Goal: Transaction & Acquisition: Purchase product/service

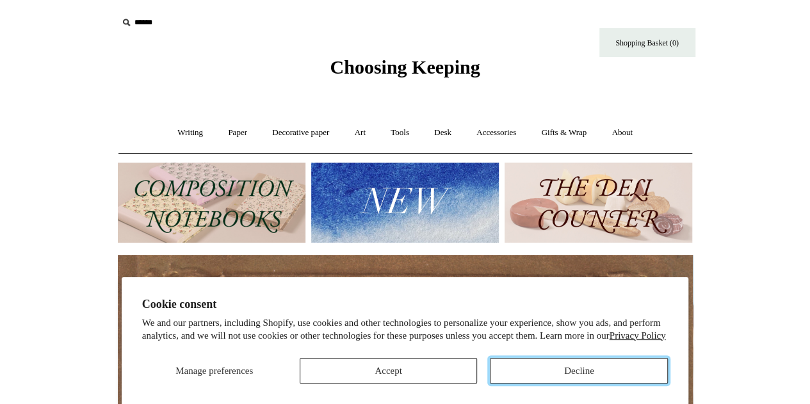
click at [585, 374] on button "Decline" at bounding box center [579, 371] width 178 height 26
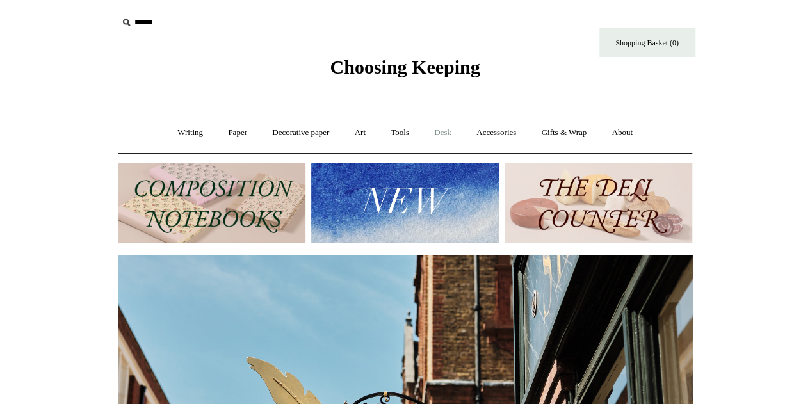
click at [442, 133] on link "Desk +" at bounding box center [443, 133] width 40 height 34
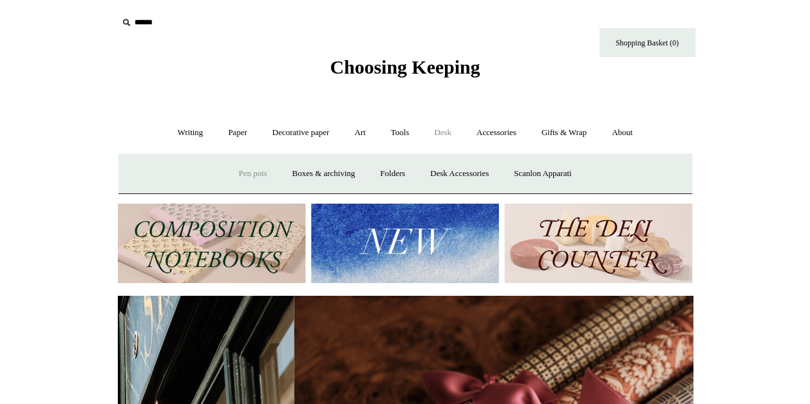
scroll to position [0, 1150]
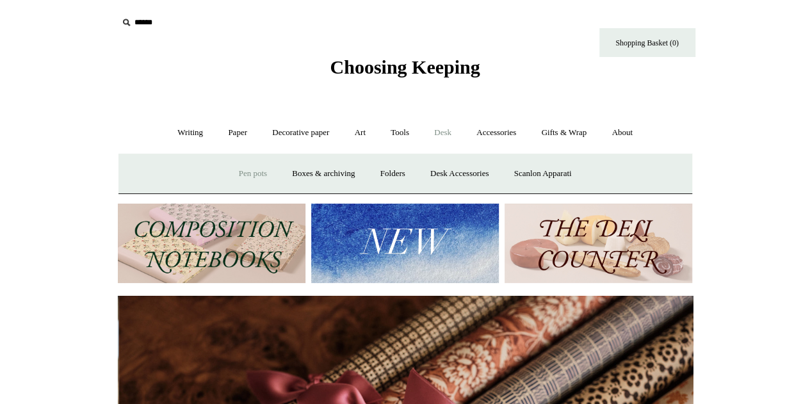
click at [234, 172] on link "Pen pots" at bounding box center [252, 174] width 51 height 34
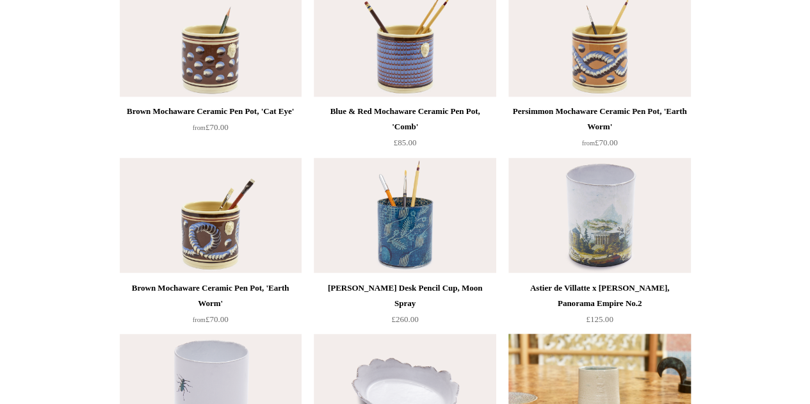
scroll to position [1024, 0]
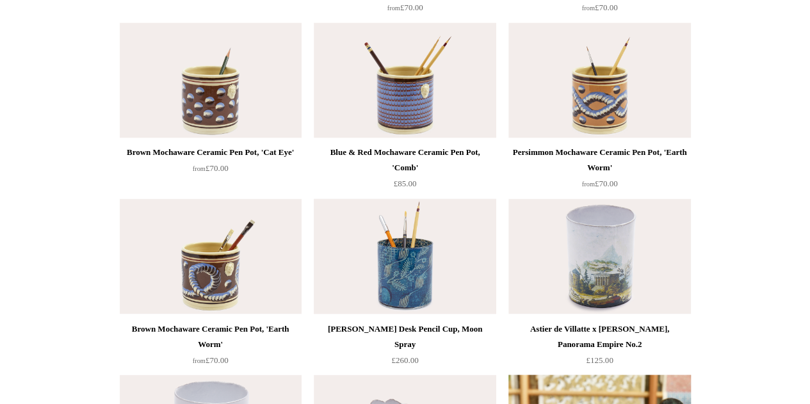
click at [405, 257] on img at bounding box center [405, 255] width 182 height 115
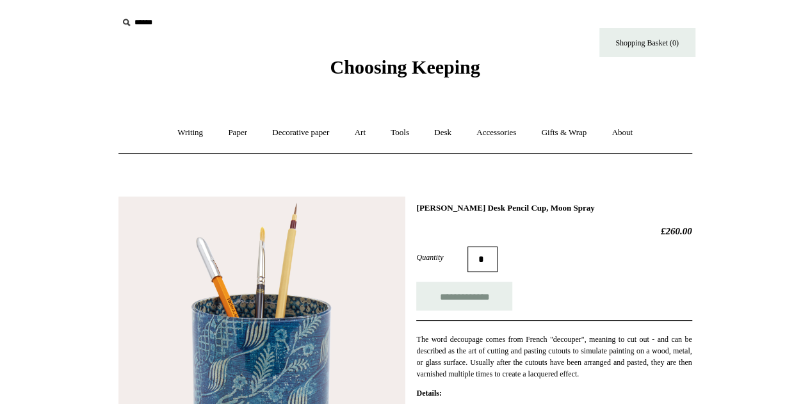
click at [127, 20] on icon at bounding box center [126, 22] width 14 height 14
click at [151, 22] on input "text" at bounding box center [197, 23] width 158 height 24
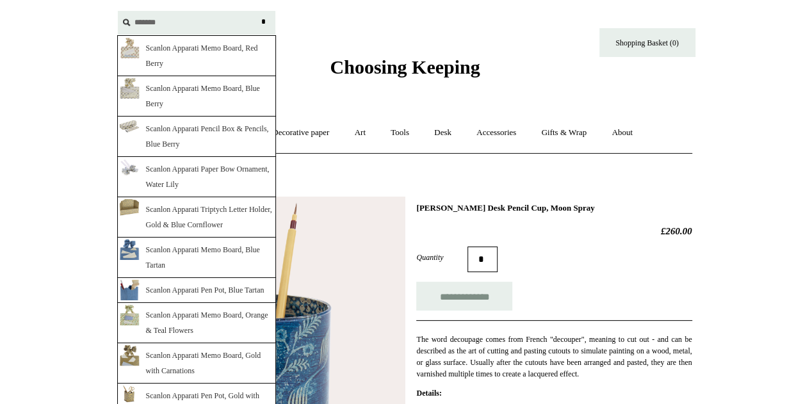
type input "*******"
click at [257, 11] on input "*" at bounding box center [263, 22] width 13 height 22
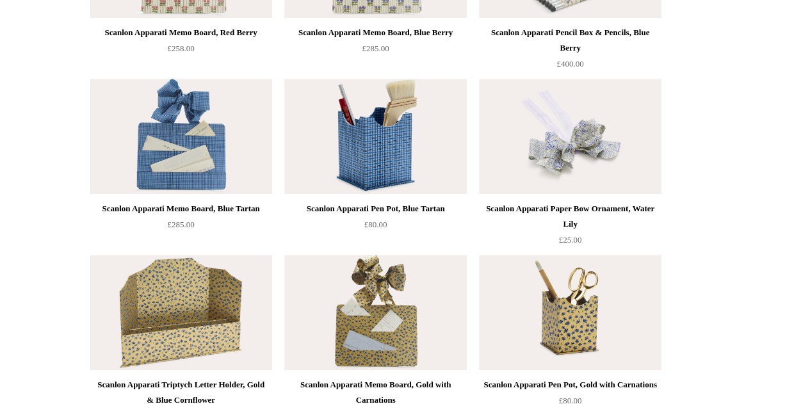
scroll to position [426, 0]
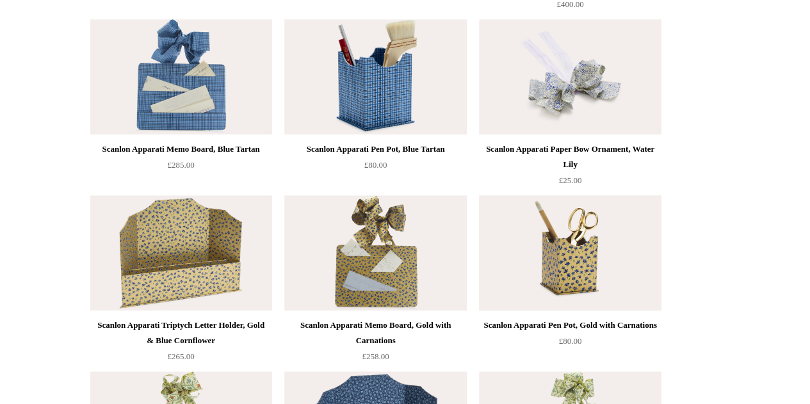
click at [579, 256] on img at bounding box center [570, 252] width 182 height 115
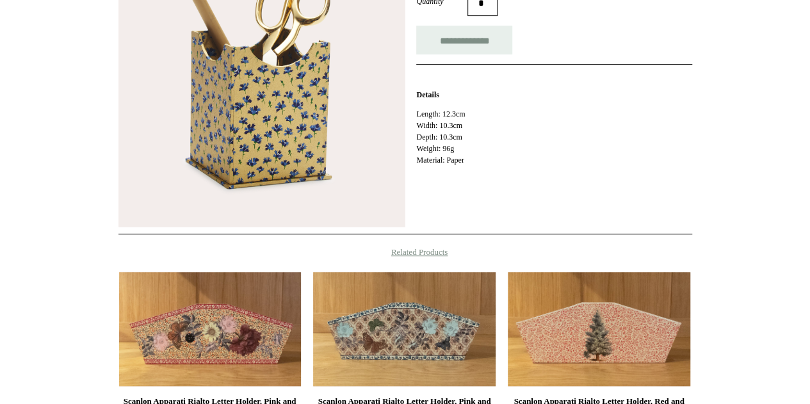
scroll to position [192, 0]
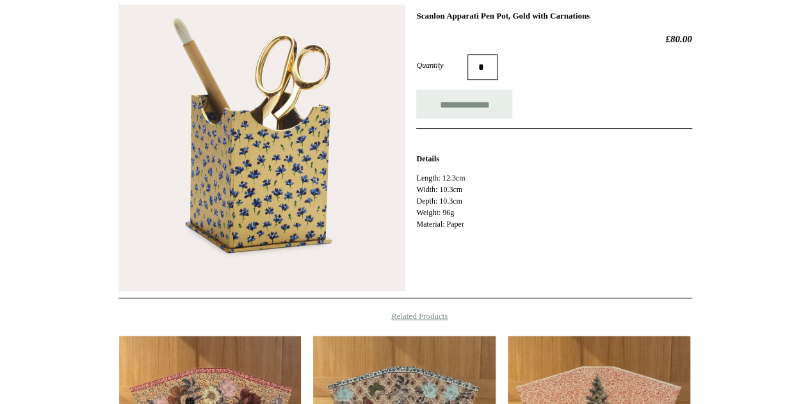
click at [281, 174] on img at bounding box center [261, 147] width 287 height 287
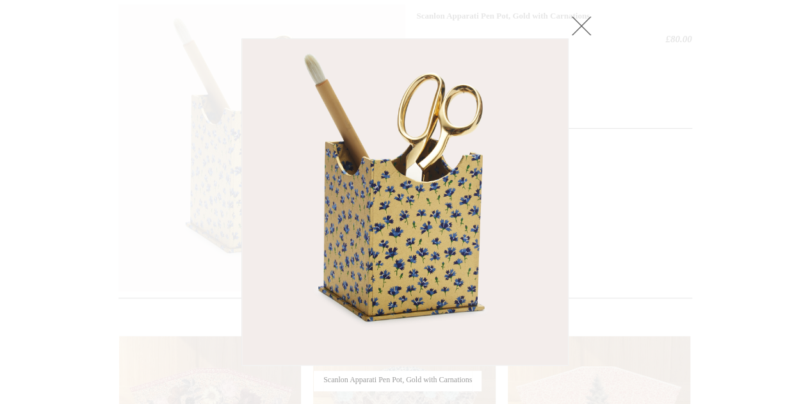
click at [444, 239] on img at bounding box center [405, 202] width 326 height 326
click at [580, 24] on link at bounding box center [582, 26] width 26 height 26
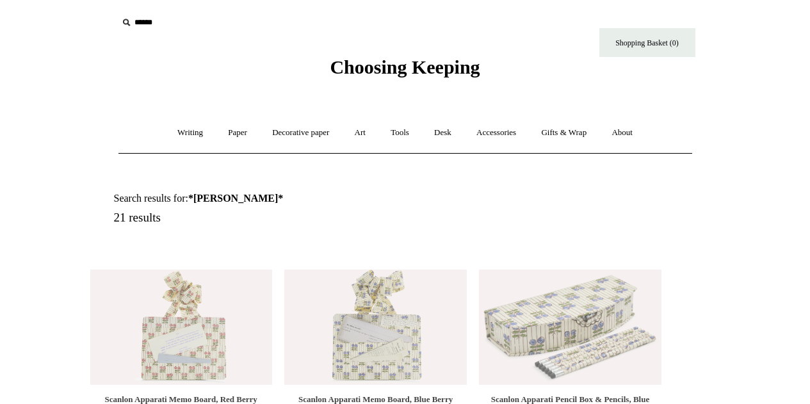
scroll to position [426, 0]
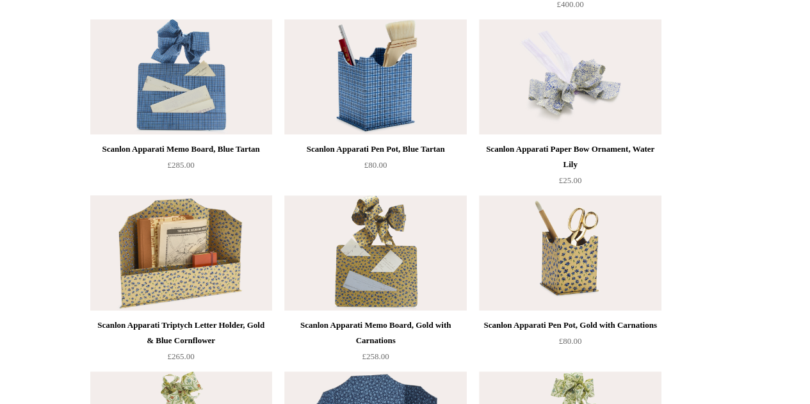
click at [177, 273] on img at bounding box center [181, 252] width 182 height 115
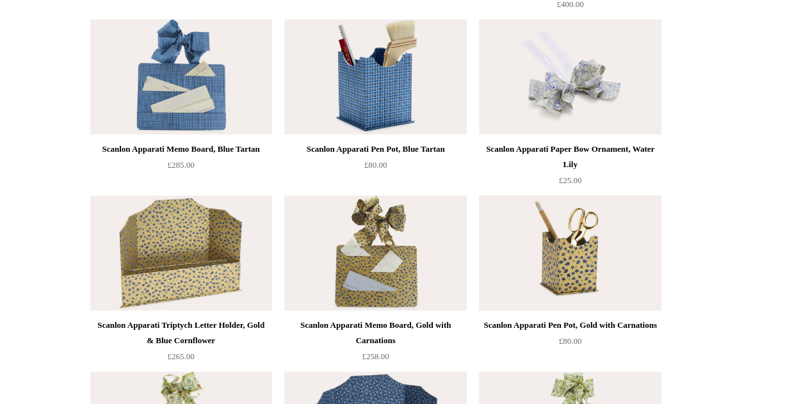
click at [561, 275] on img at bounding box center [570, 252] width 182 height 115
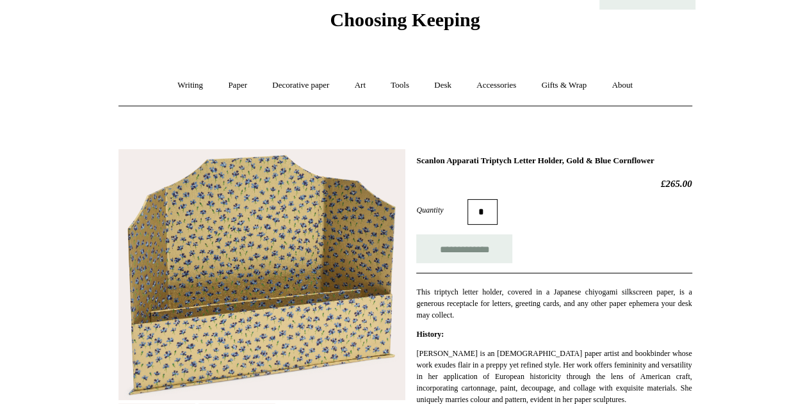
scroll to position [64, 0]
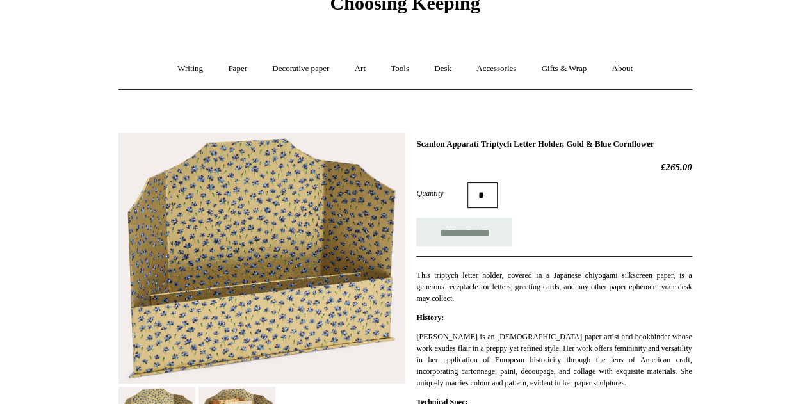
click at [289, 305] on img at bounding box center [261, 258] width 287 height 251
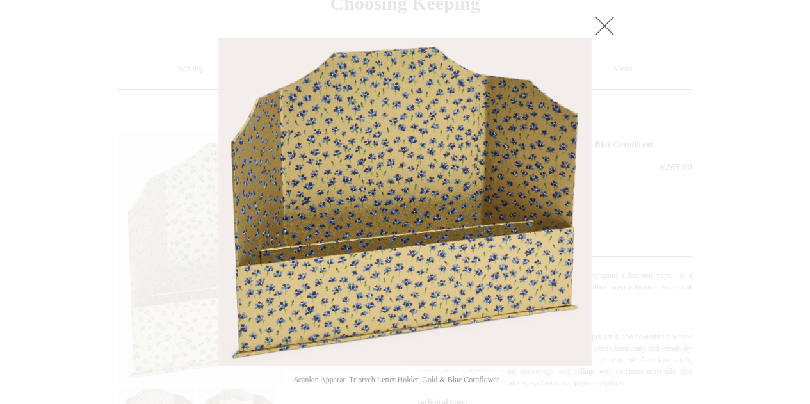
click at [604, 29] on link at bounding box center [605, 26] width 26 height 26
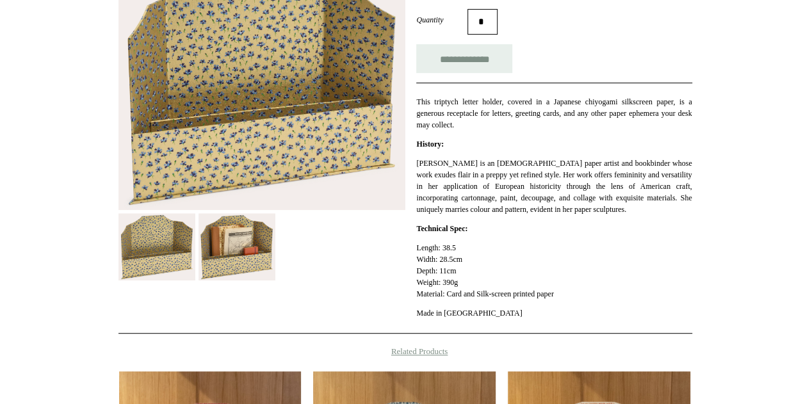
scroll to position [192, 0]
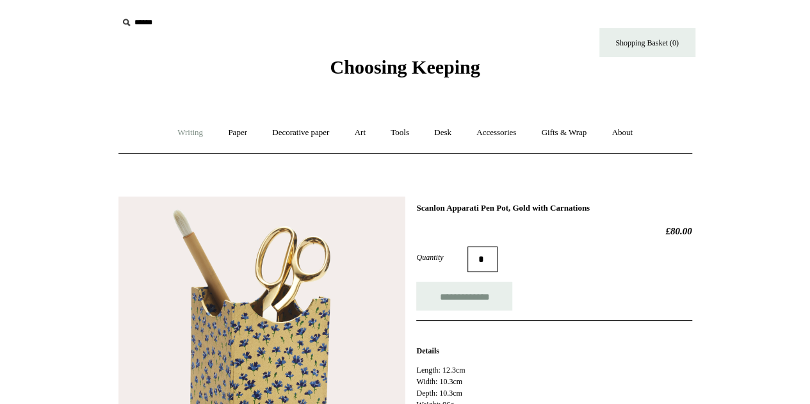
click at [184, 130] on link "Writing +" at bounding box center [190, 133] width 49 height 34
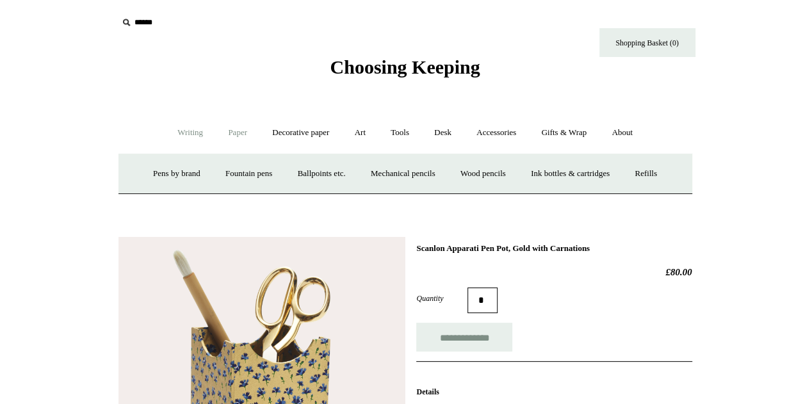
click at [232, 131] on link "Paper +" at bounding box center [237, 133] width 42 height 34
click at [444, 176] on link "Greeting cards +" at bounding box center [457, 174] width 72 height 34
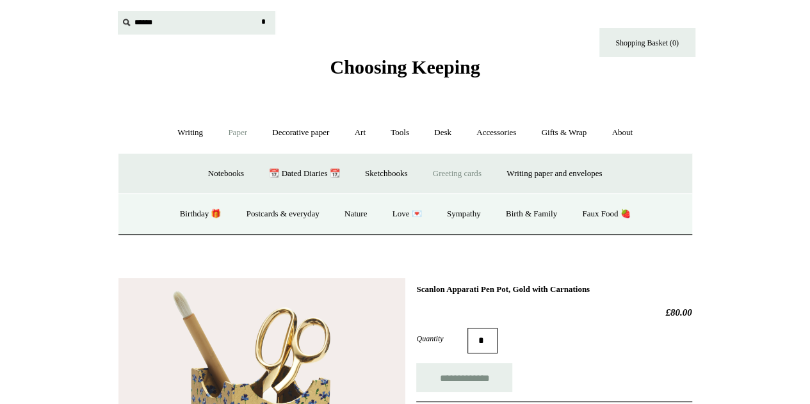
click at [151, 26] on input "text" at bounding box center [197, 23] width 158 height 24
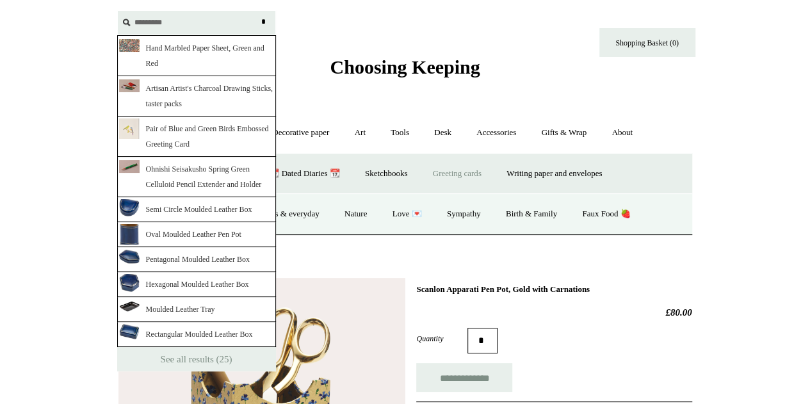
type input "*********"
click at [257, 11] on input "*" at bounding box center [263, 22] width 13 height 22
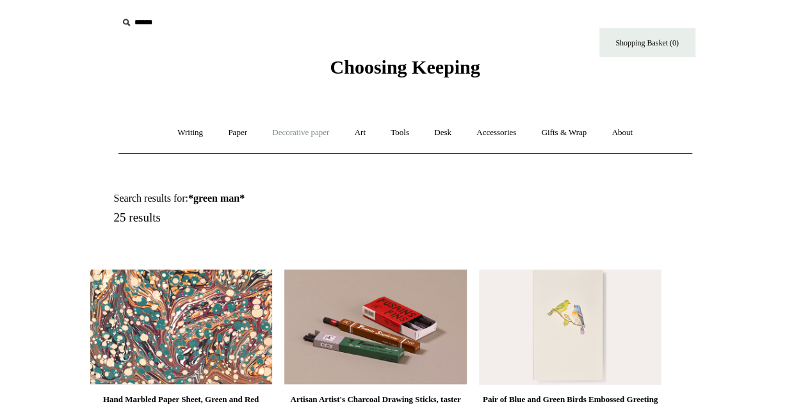
click at [292, 131] on link "Decorative paper +" at bounding box center [301, 133] width 80 height 34
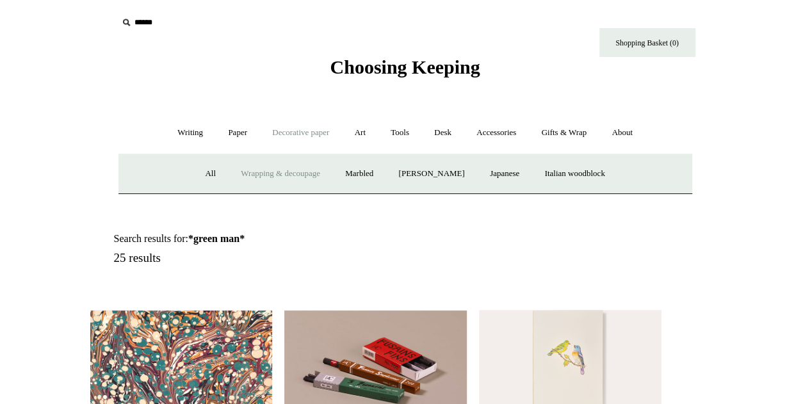
click at [293, 172] on link "Wrapping & decoupage" at bounding box center [280, 174] width 102 height 34
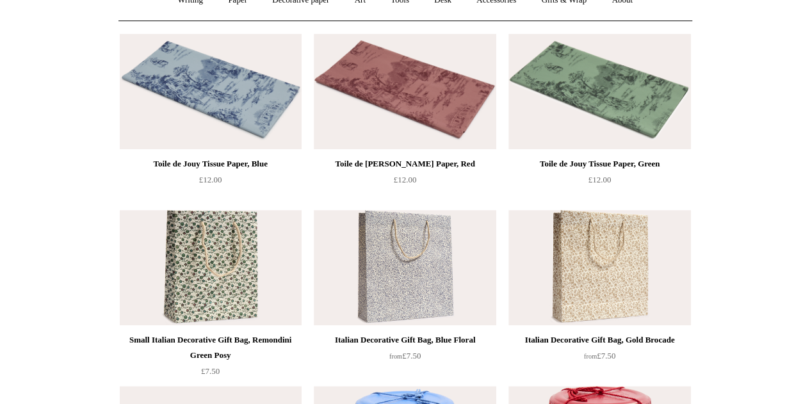
scroll to position [128, 0]
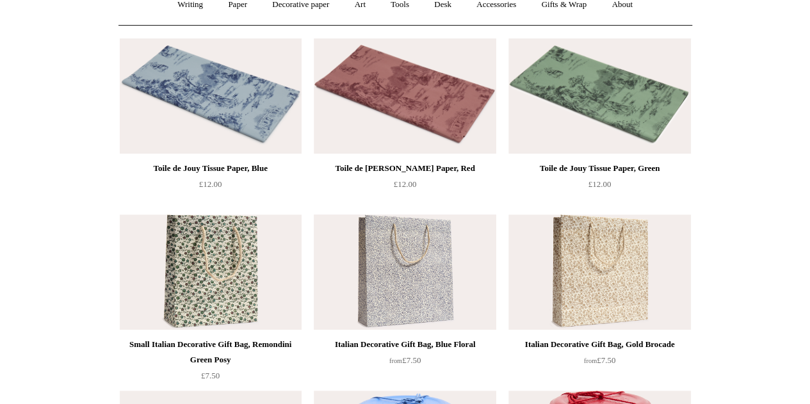
click at [403, 277] on img at bounding box center [405, 271] width 182 height 115
click at [204, 271] on img at bounding box center [211, 271] width 182 height 115
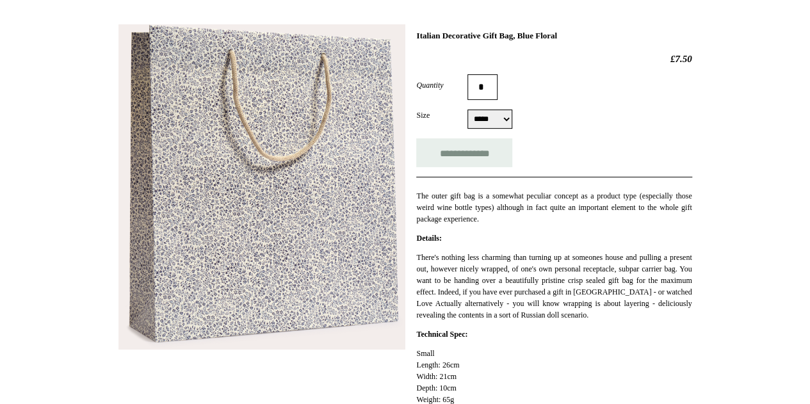
scroll to position [192, 0]
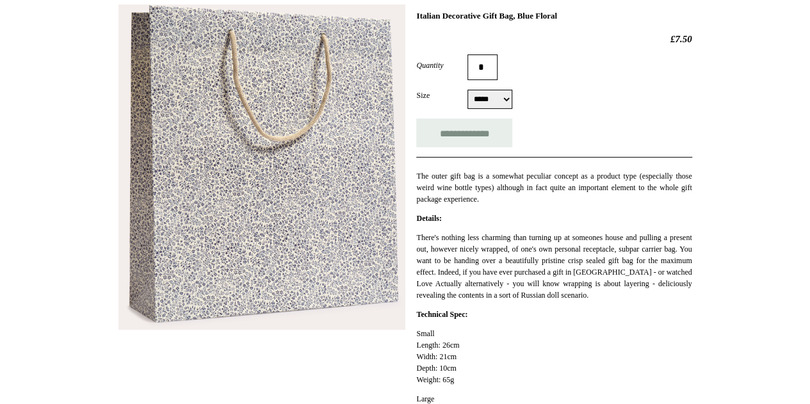
click at [248, 185] on img at bounding box center [261, 166] width 287 height 325
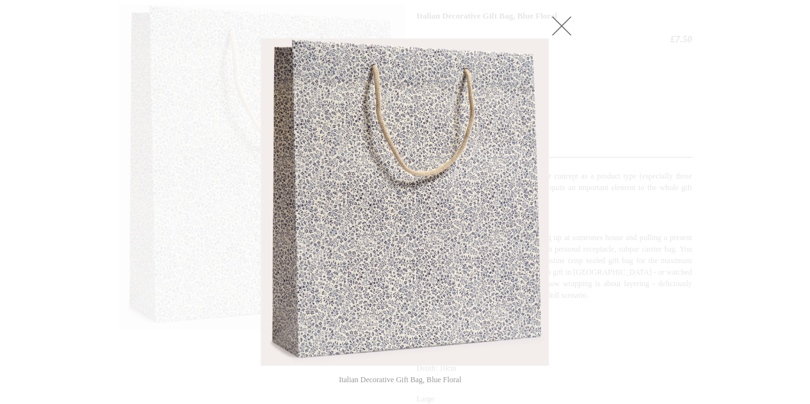
click at [448, 223] on img at bounding box center [404, 202] width 287 height 326
click at [569, 28] on link at bounding box center [562, 26] width 26 height 26
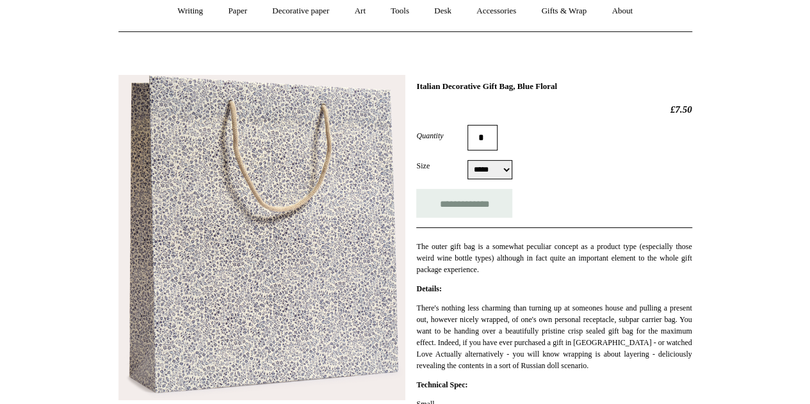
scroll to position [0, 0]
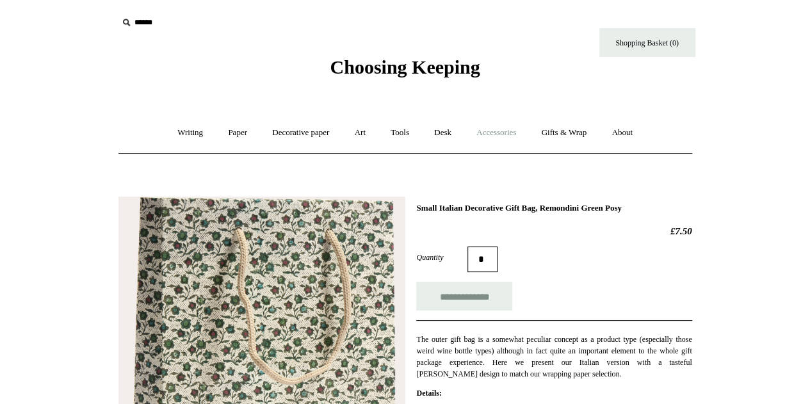
click at [506, 131] on link "Accessories +" at bounding box center [496, 133] width 63 height 34
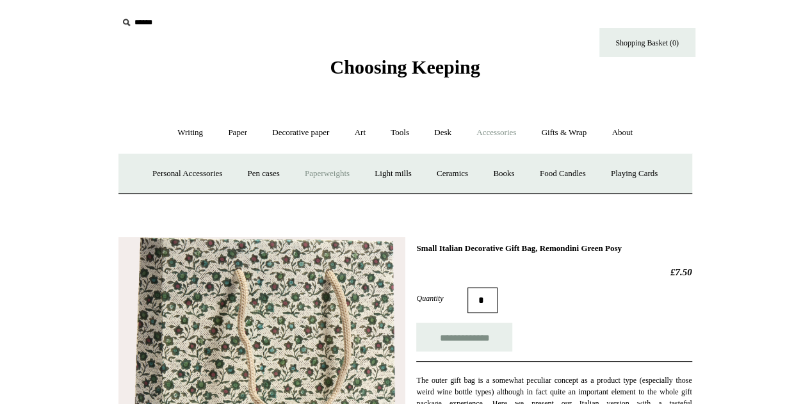
click at [337, 174] on link "Paperweights +" at bounding box center [327, 174] width 68 height 34
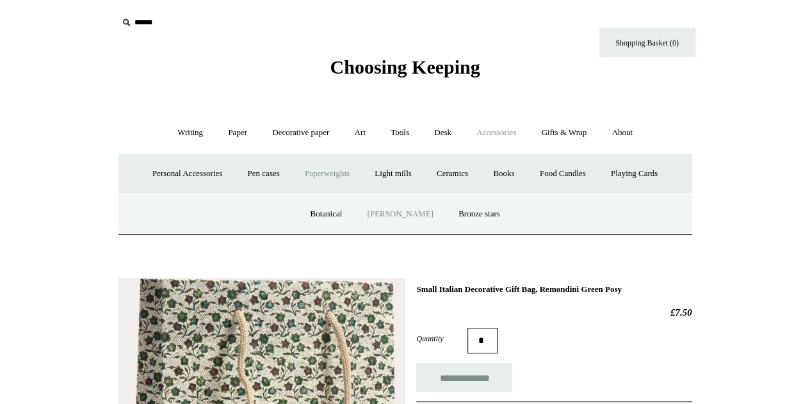
click at [388, 214] on link "[PERSON_NAME]" at bounding box center [399, 214] width 89 height 34
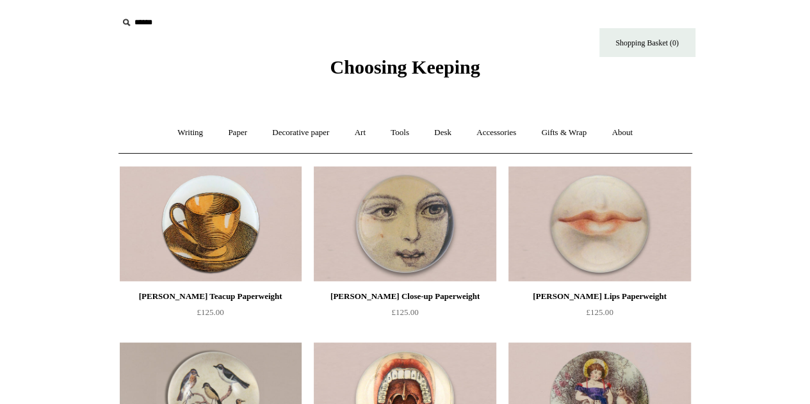
click at [406, 67] on span "Choosing Keeping" at bounding box center [405, 66] width 150 height 21
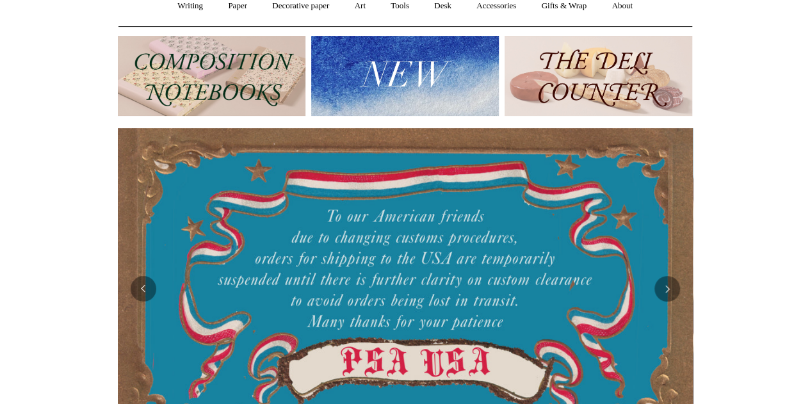
scroll to position [128, 0]
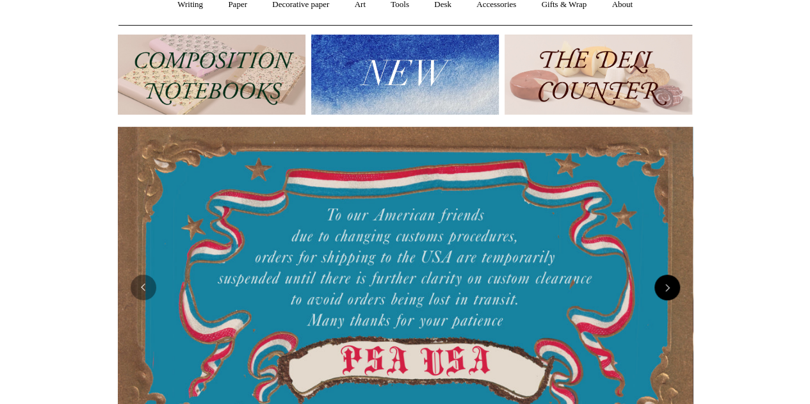
click at [673, 290] on button "Next" at bounding box center [667, 288] width 26 height 26
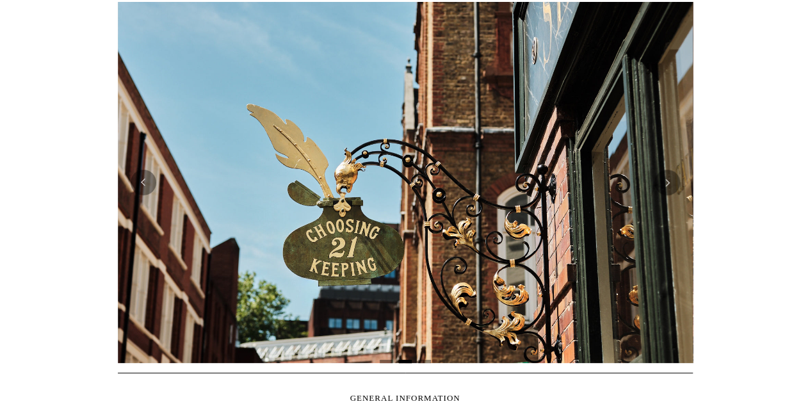
scroll to position [256, 0]
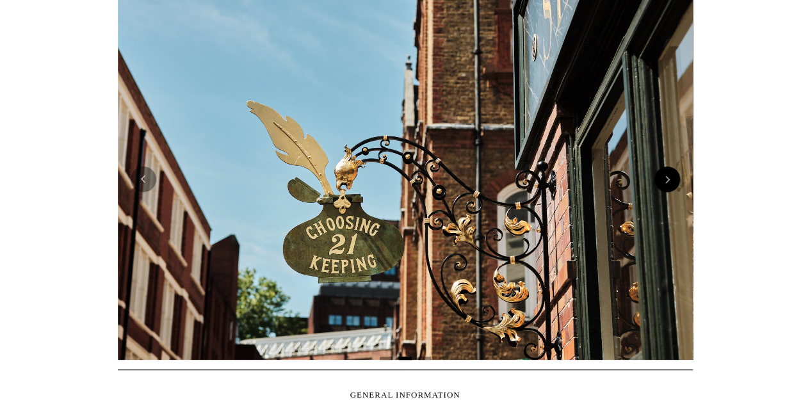
click at [668, 182] on button "Next" at bounding box center [667, 179] width 26 height 26
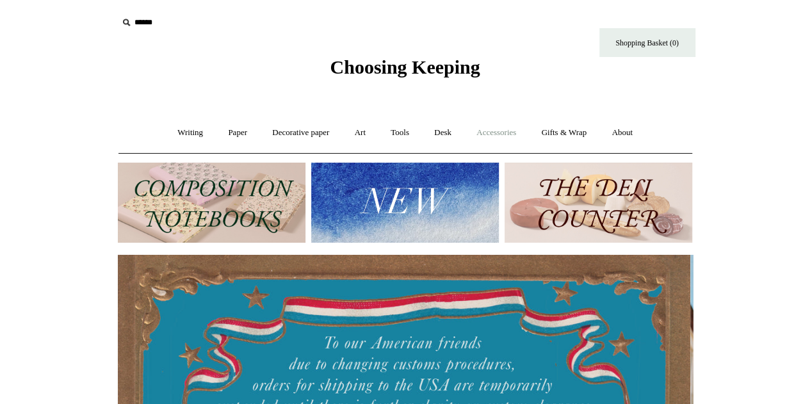
scroll to position [0, 0]
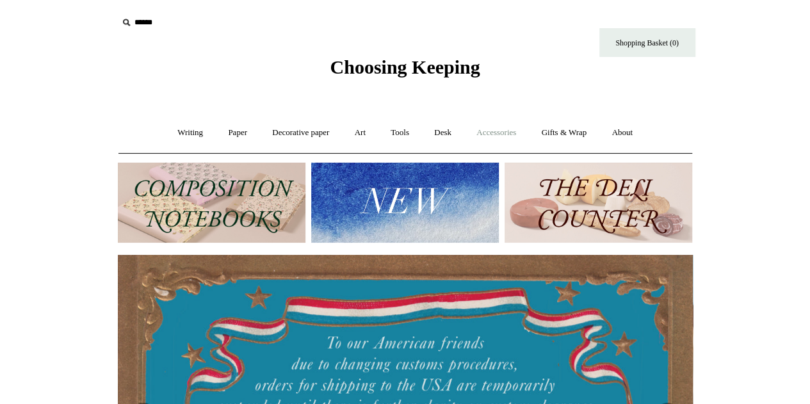
click at [493, 133] on link "Accessories +" at bounding box center [496, 133] width 63 height 34
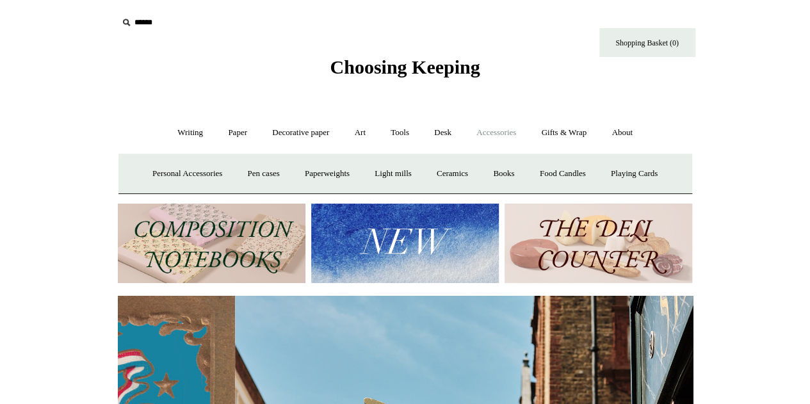
scroll to position [0, 575]
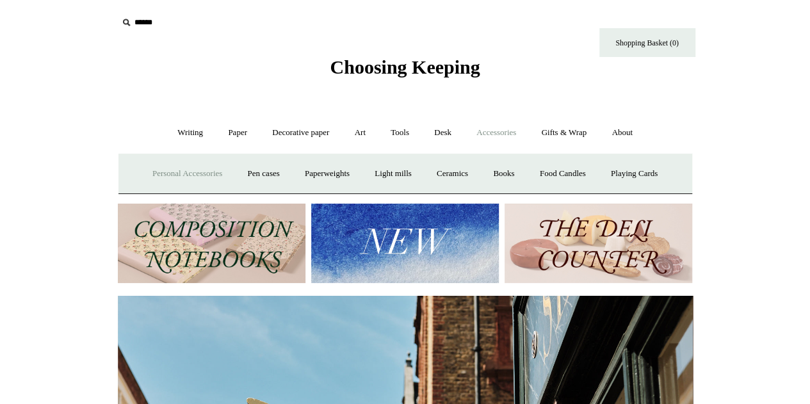
click at [156, 174] on link "Personal Accessories +" at bounding box center [187, 174] width 93 height 34
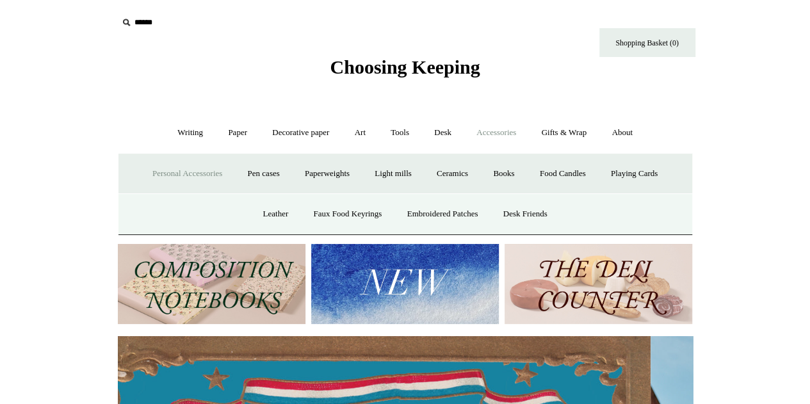
scroll to position [0, 0]
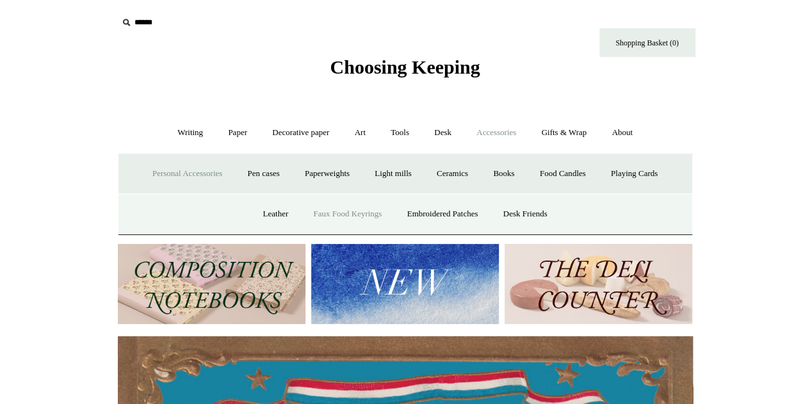
click at [359, 213] on link "Faux Food Keyrings" at bounding box center [348, 214] width 92 height 34
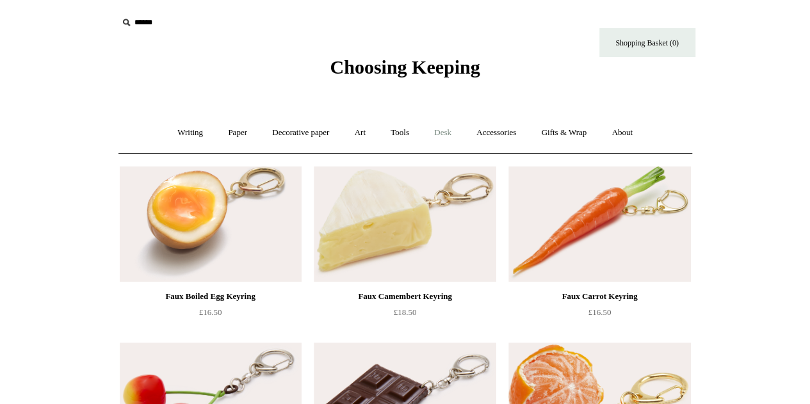
click at [452, 136] on link "Desk +" at bounding box center [443, 133] width 40 height 34
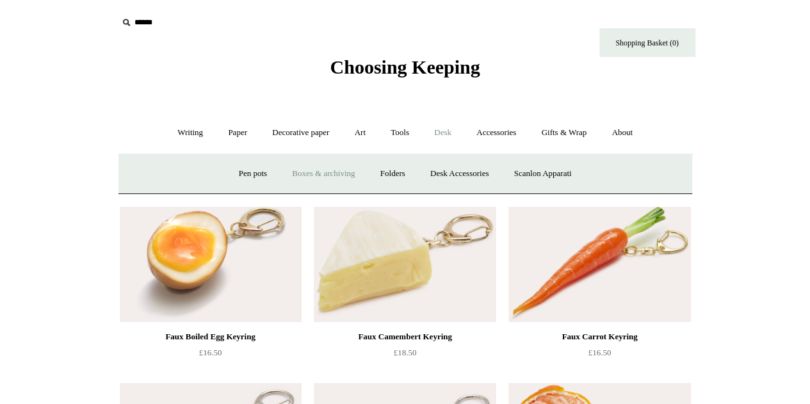
click at [296, 176] on link "Boxes & archiving" at bounding box center [323, 174] width 86 height 34
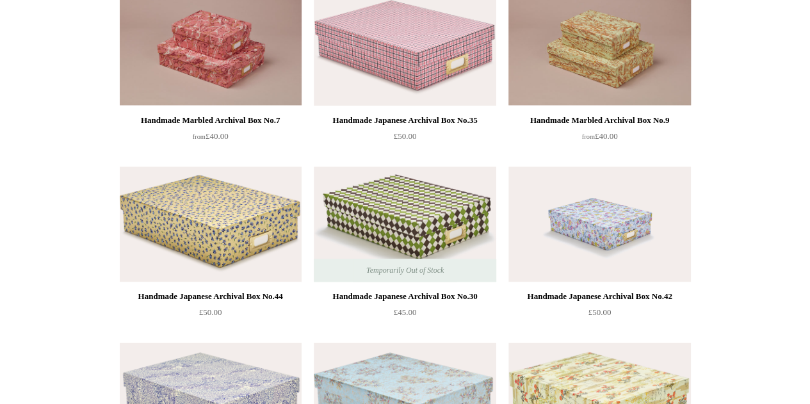
scroll to position [768, 0]
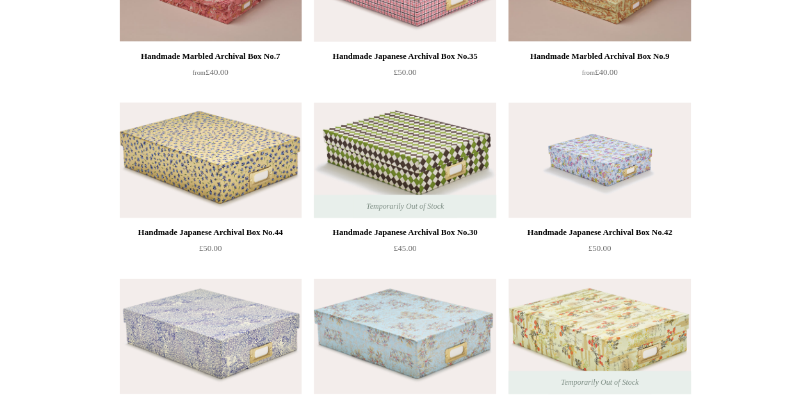
click at [231, 190] on img at bounding box center [211, 159] width 182 height 115
click at [578, 162] on img at bounding box center [599, 159] width 182 height 115
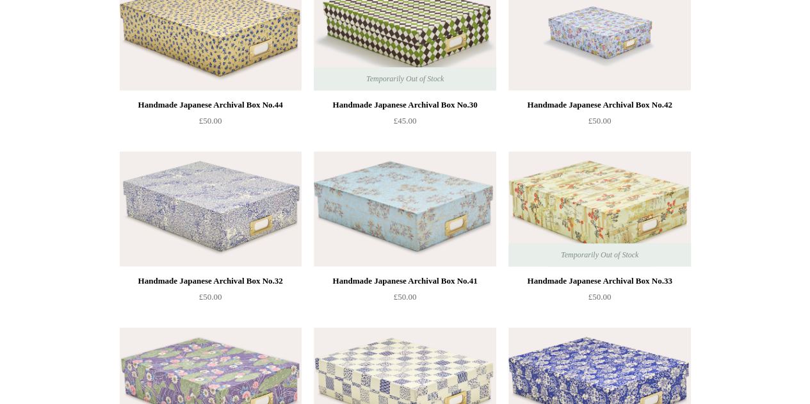
scroll to position [896, 0]
click at [196, 205] on img at bounding box center [211, 207] width 182 height 115
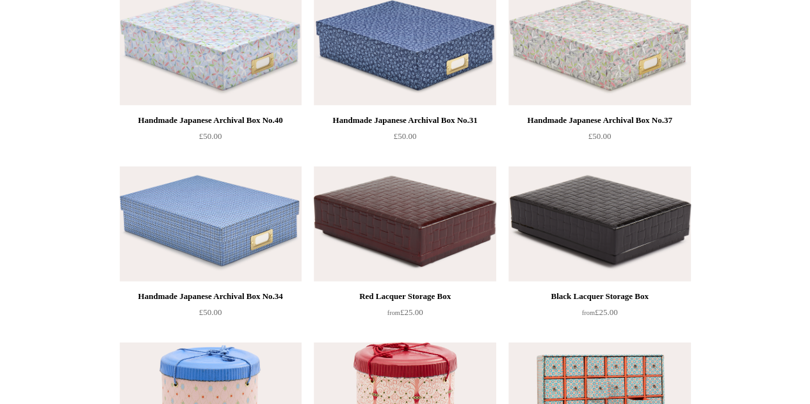
scroll to position [1217, 0]
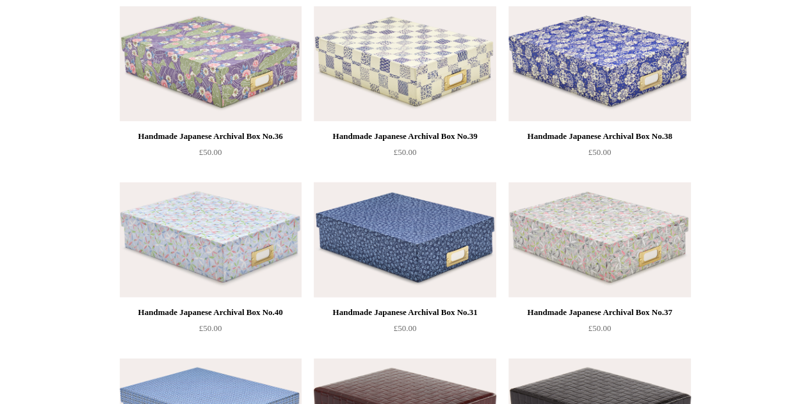
click at [428, 247] on img at bounding box center [405, 239] width 182 height 115
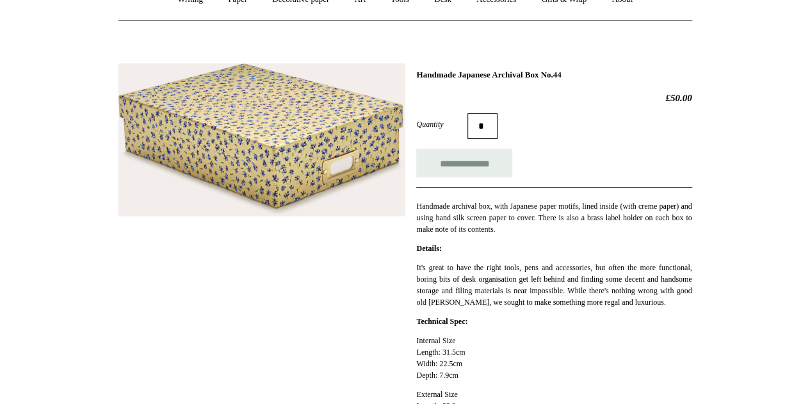
scroll to position [64, 0]
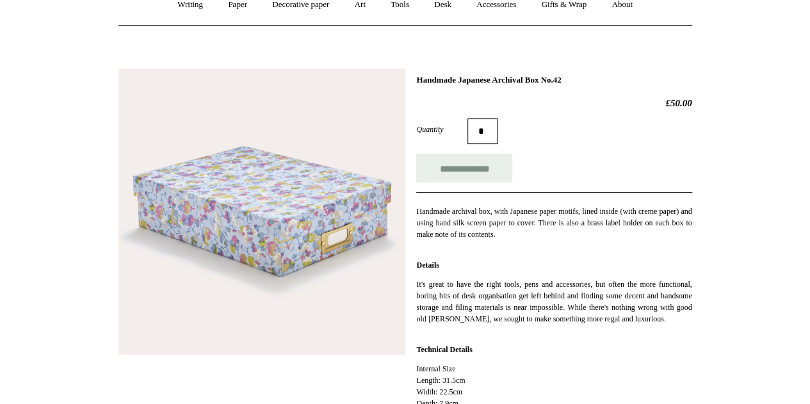
scroll to position [64, 0]
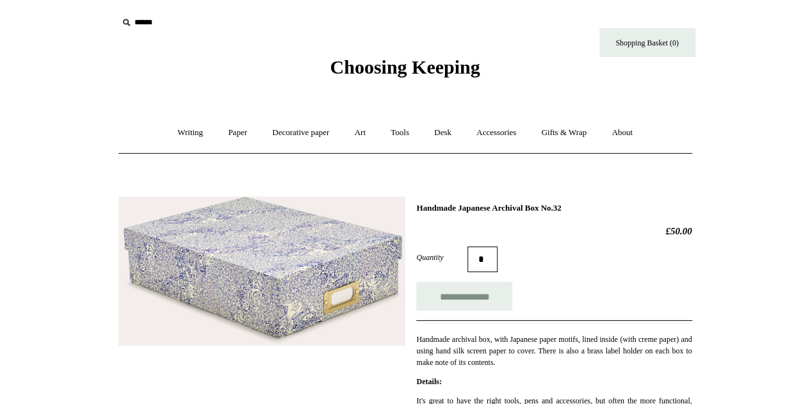
click at [218, 258] on img at bounding box center [261, 272] width 287 height 150
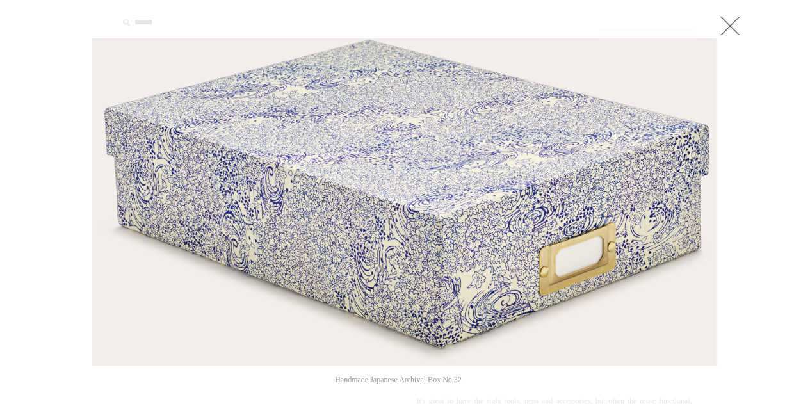
click at [727, 22] on link at bounding box center [730, 26] width 26 height 26
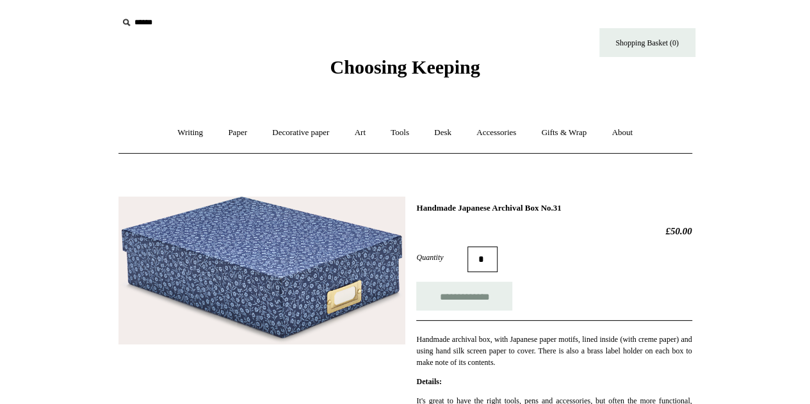
click at [283, 268] on img at bounding box center [261, 271] width 287 height 148
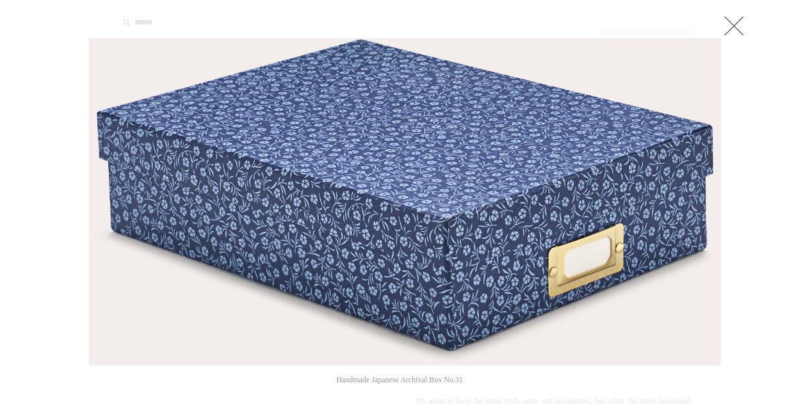
click at [729, 24] on link at bounding box center [734, 26] width 26 height 26
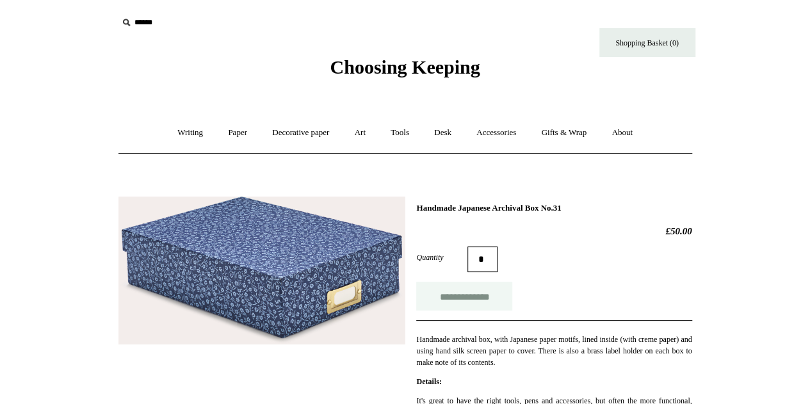
click at [455, 298] on input "**********" at bounding box center [464, 296] width 96 height 29
type input "**********"
click at [449, 135] on link "Desk +" at bounding box center [443, 133] width 40 height 34
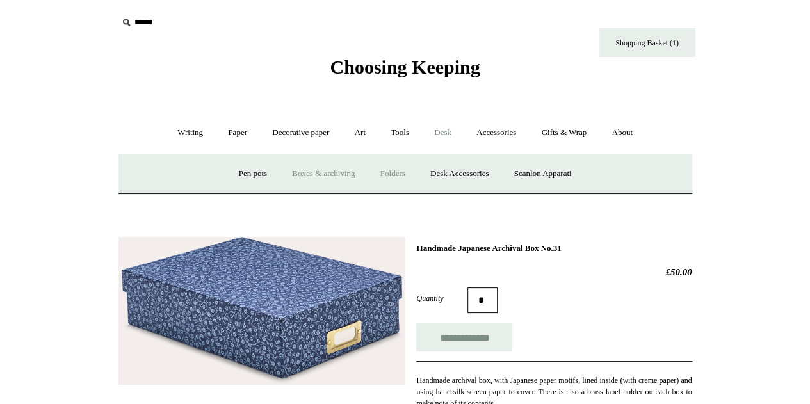
click at [391, 172] on link "Folders" at bounding box center [393, 174] width 48 height 34
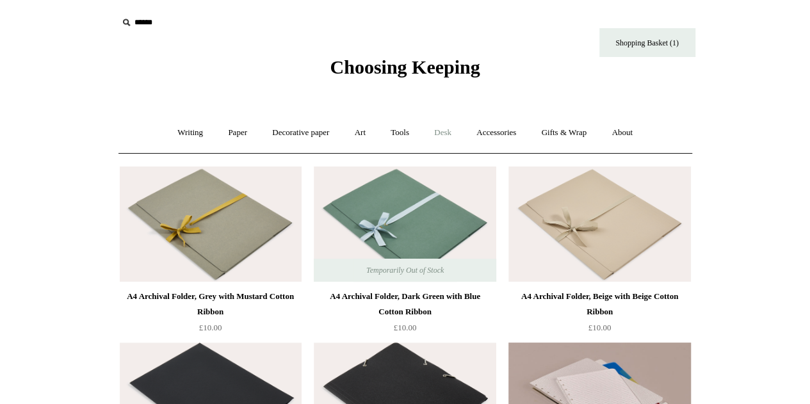
click at [449, 134] on link "Desk +" at bounding box center [443, 133] width 40 height 34
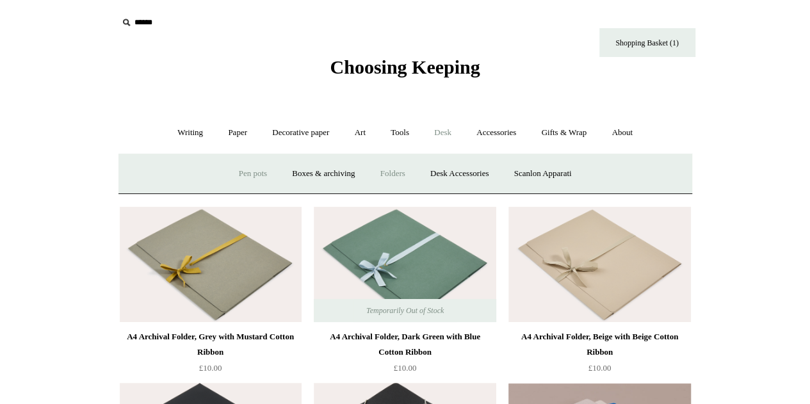
click at [252, 170] on link "Pen pots" at bounding box center [252, 174] width 51 height 34
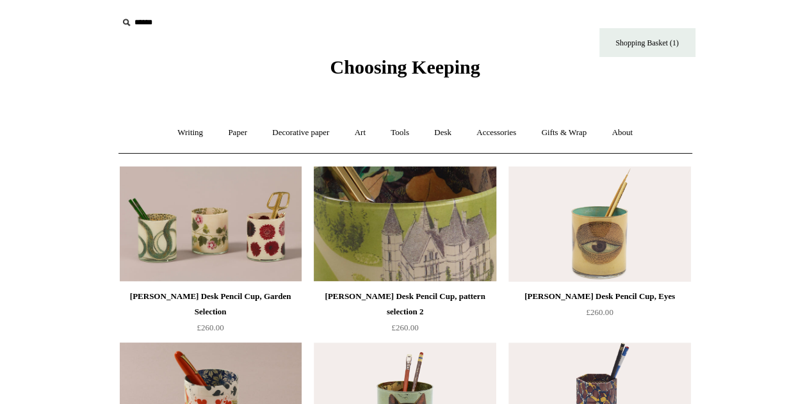
click at [465, 243] on img at bounding box center [405, 223] width 182 height 115
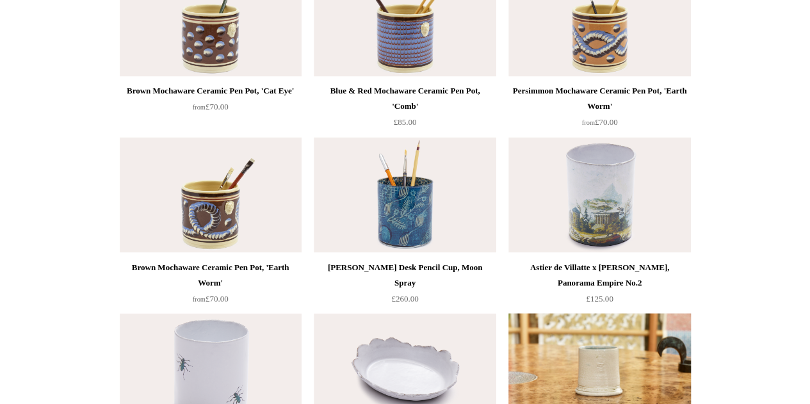
scroll to position [1088, 0]
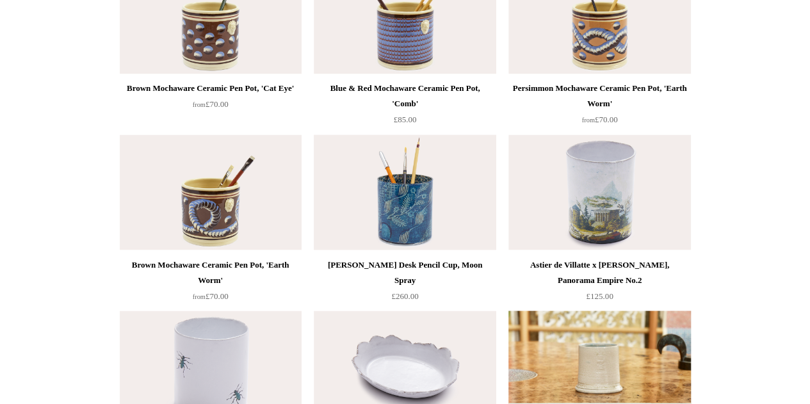
click at [407, 207] on img at bounding box center [405, 191] width 182 height 115
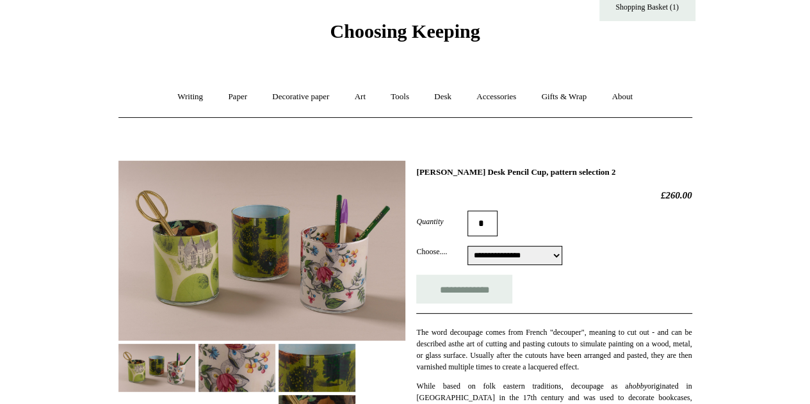
scroll to position [64, 0]
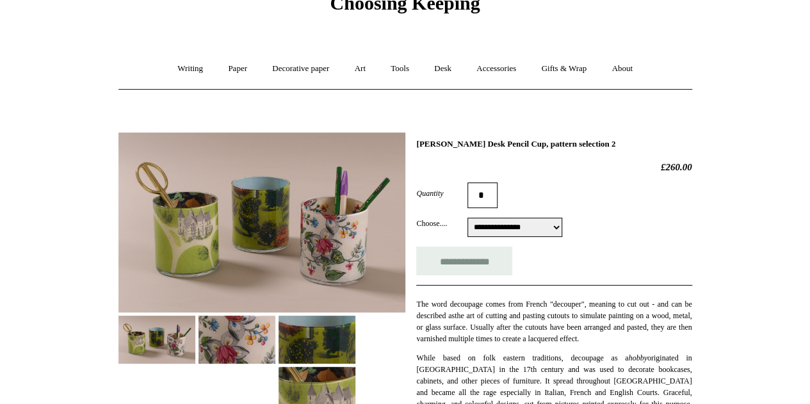
click at [562, 230] on select "**********" at bounding box center [514, 227] width 95 height 19
select select "**********"
click at [467, 218] on select "**********" at bounding box center [514, 227] width 95 height 19
click at [240, 348] on img at bounding box center [236, 340] width 77 height 48
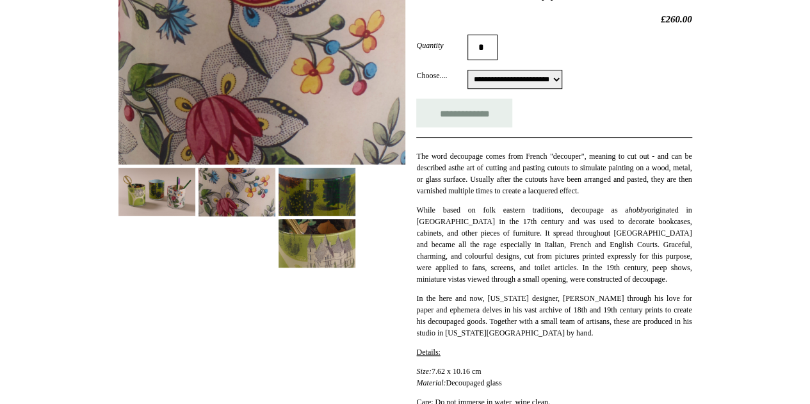
scroll to position [192, 0]
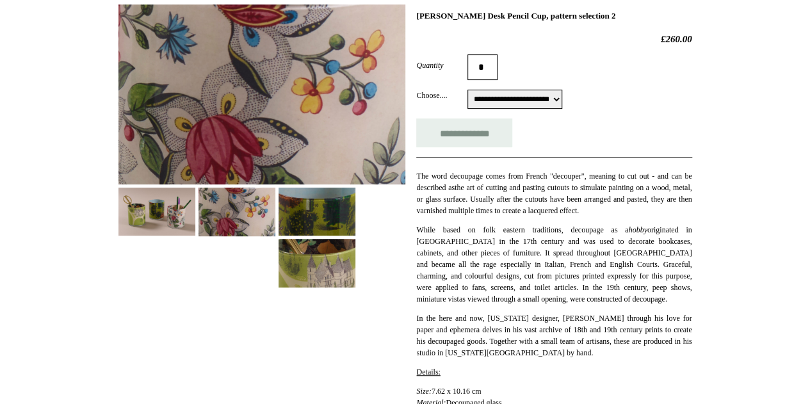
click at [174, 221] on img at bounding box center [156, 212] width 77 height 48
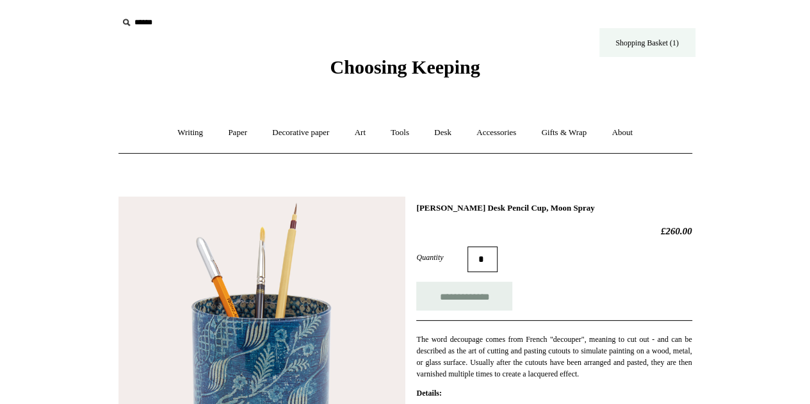
click at [658, 35] on link "Shopping Basket (1)" at bounding box center [647, 42] width 96 height 29
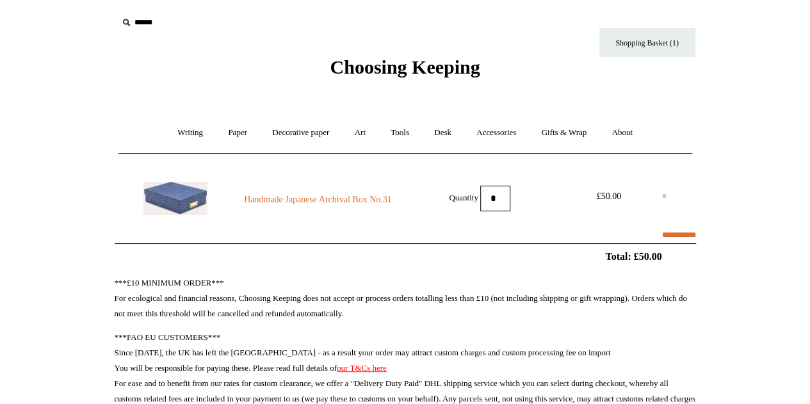
select select "******"
type input "*****"
click at [263, 197] on link "Handmade Japanese Archival Box No.31" at bounding box center [318, 199] width 174 height 15
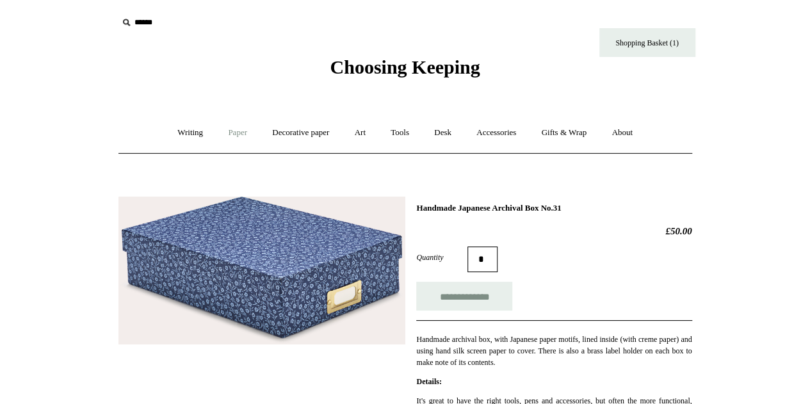
click at [228, 134] on link "Paper +" at bounding box center [237, 133] width 42 height 34
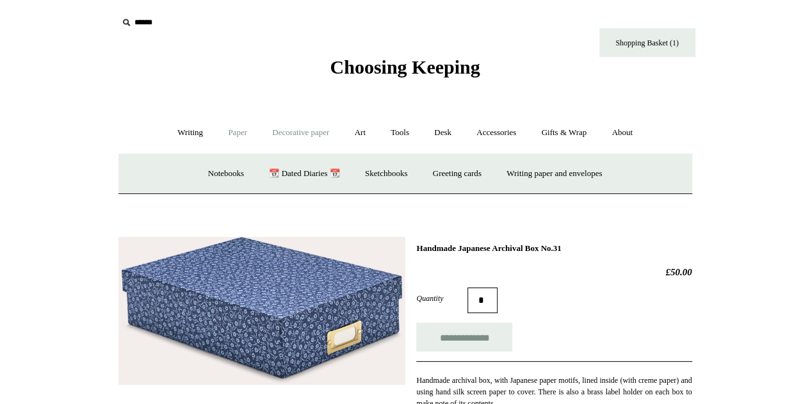
click at [300, 134] on link "Decorative paper +" at bounding box center [301, 133] width 80 height 34
click at [576, 136] on link "Gifts & Wrap +" at bounding box center [564, 133] width 69 height 34
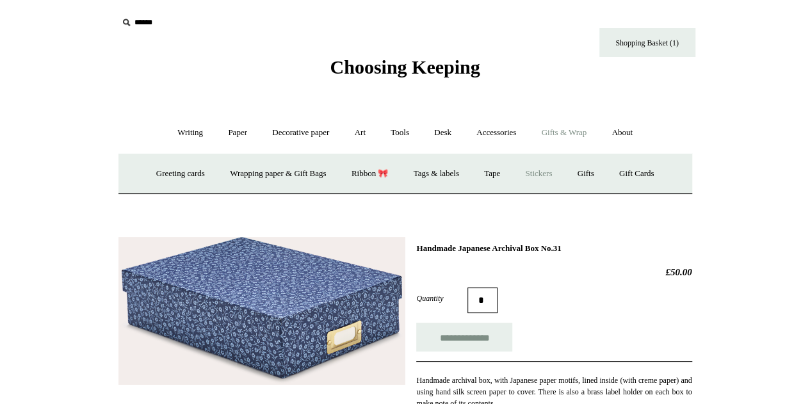
click at [553, 175] on link "Stickers" at bounding box center [539, 174] width 50 height 34
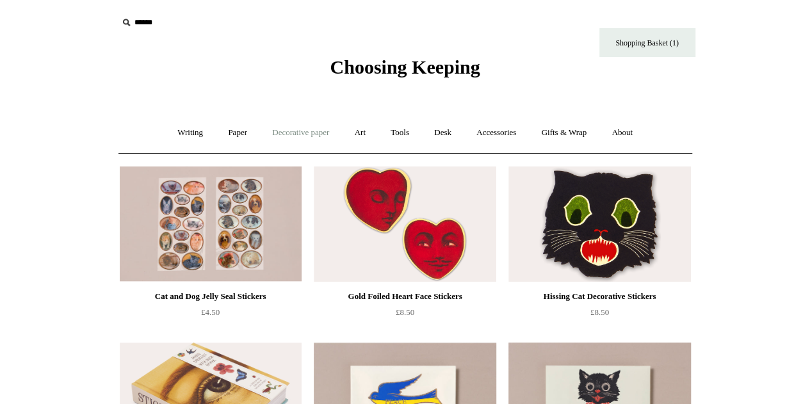
click at [301, 131] on link "Decorative paper +" at bounding box center [301, 133] width 80 height 34
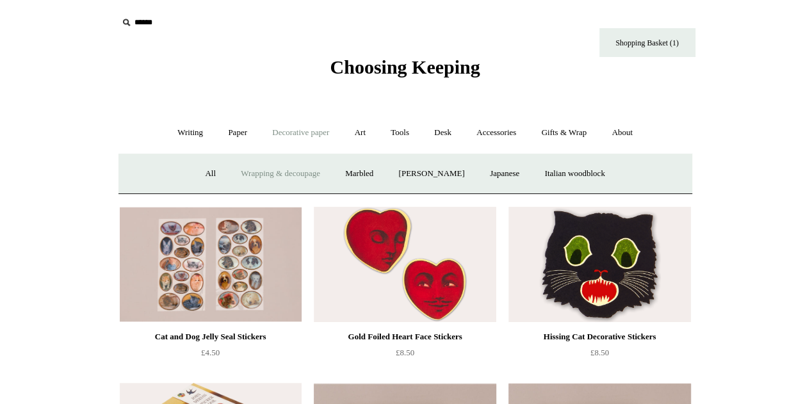
click at [273, 171] on link "Wrapping & decoupage" at bounding box center [280, 174] width 102 height 34
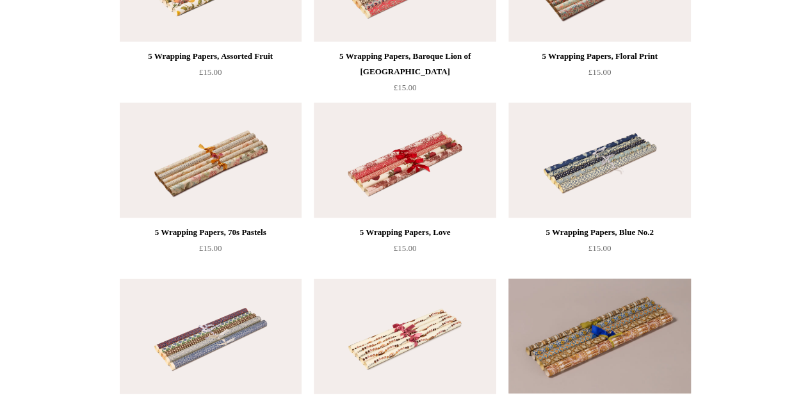
scroll to position [896, 0]
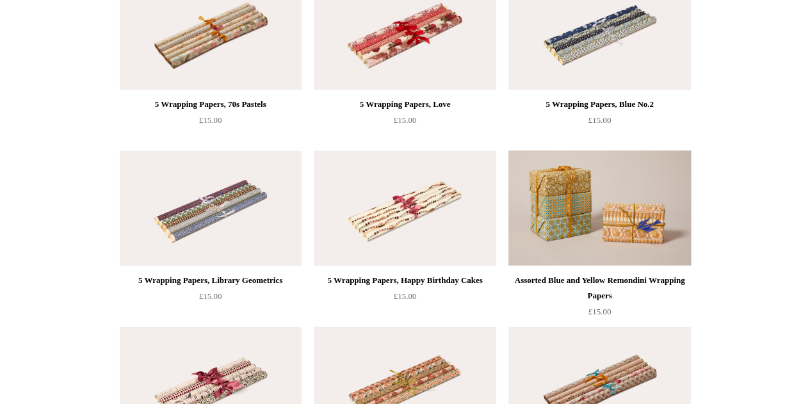
click at [631, 231] on img at bounding box center [599, 207] width 182 height 115
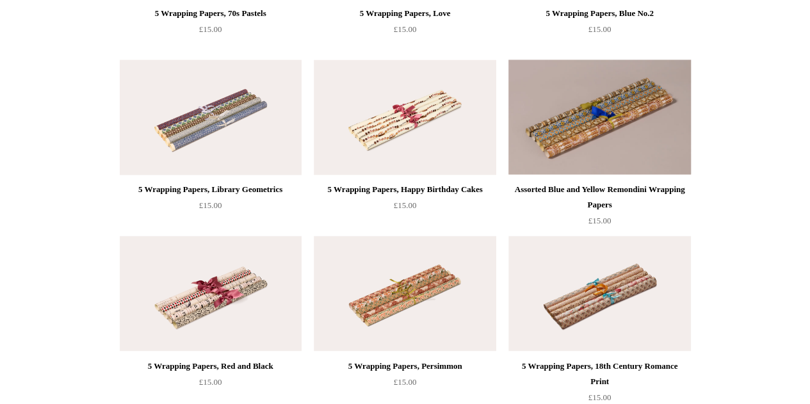
scroll to position [1024, 0]
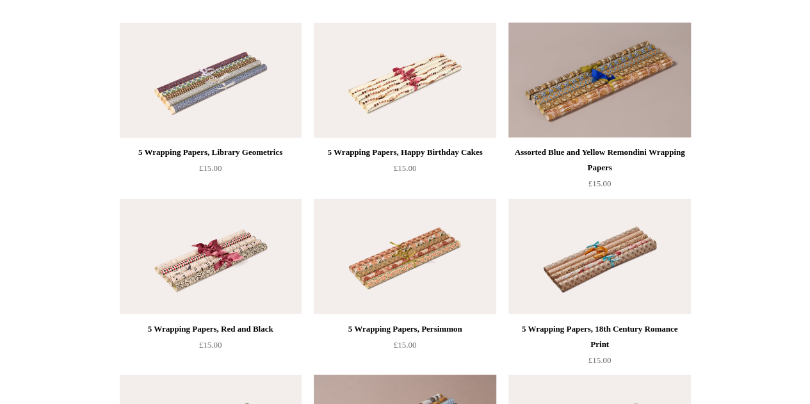
click at [421, 264] on img at bounding box center [405, 255] width 182 height 115
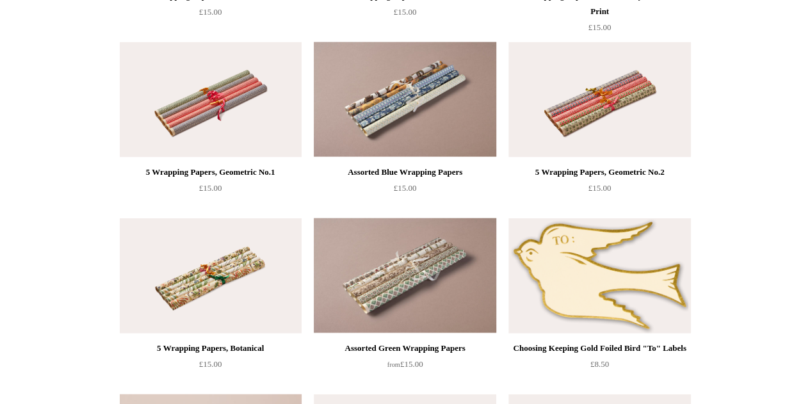
scroll to position [1409, 0]
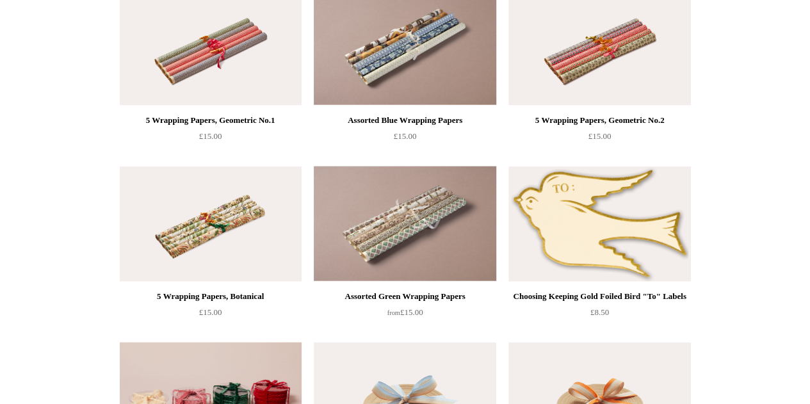
click at [605, 255] on img at bounding box center [599, 223] width 182 height 115
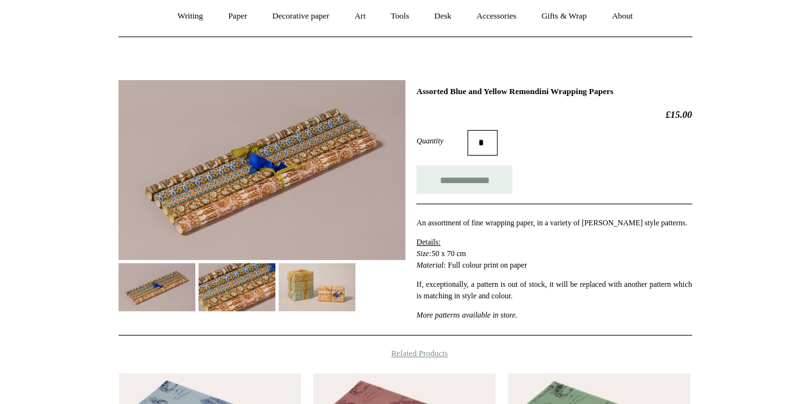
scroll to position [128, 0]
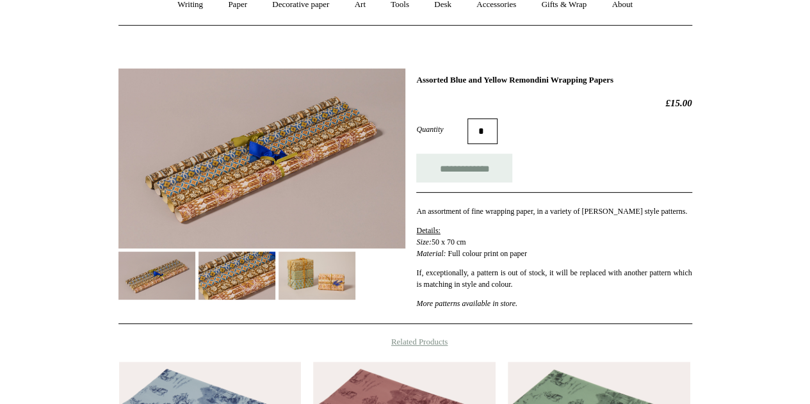
click at [233, 271] on img at bounding box center [236, 276] width 77 height 48
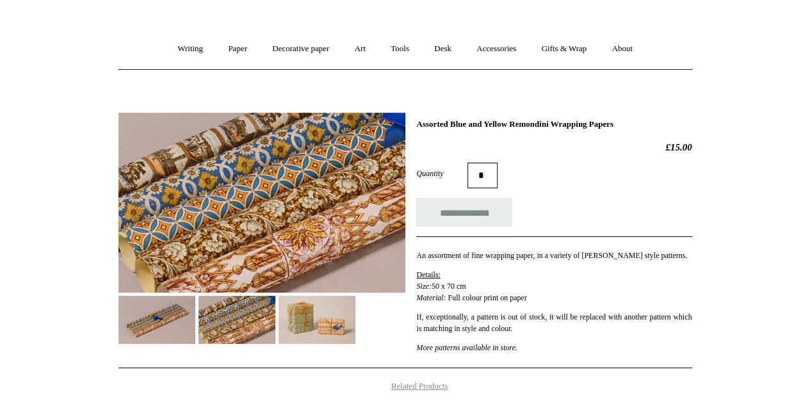
scroll to position [64, 0]
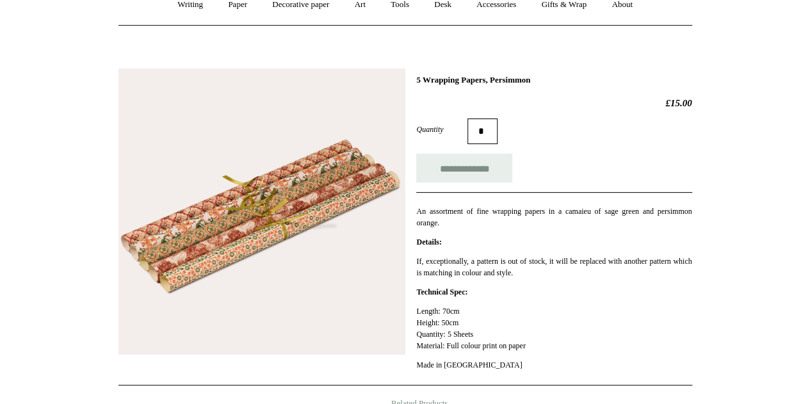
scroll to position [64, 0]
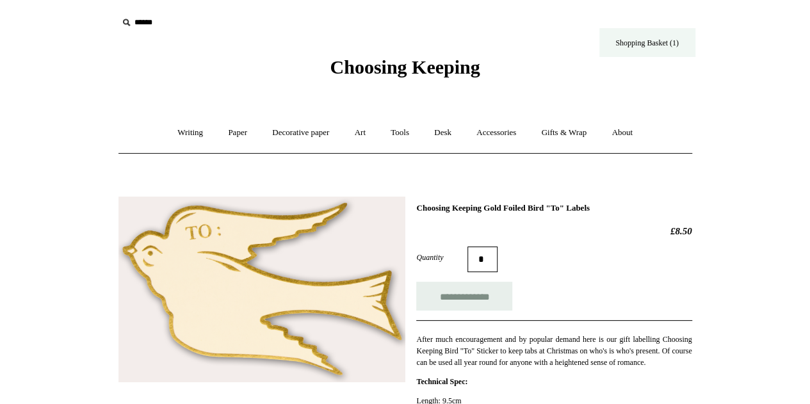
click at [628, 39] on link "Shopping Basket (1)" at bounding box center [647, 42] width 96 height 29
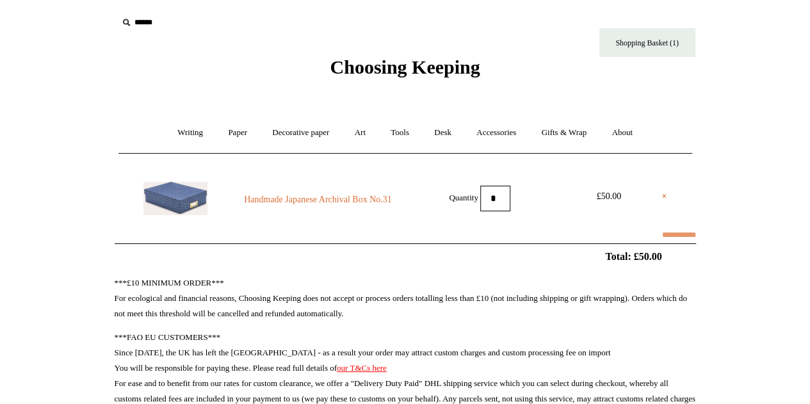
select select "******"
type input "*****"
click at [664, 197] on link "×" at bounding box center [663, 196] width 5 height 15
